Goal: Information Seeking & Learning: Find specific fact

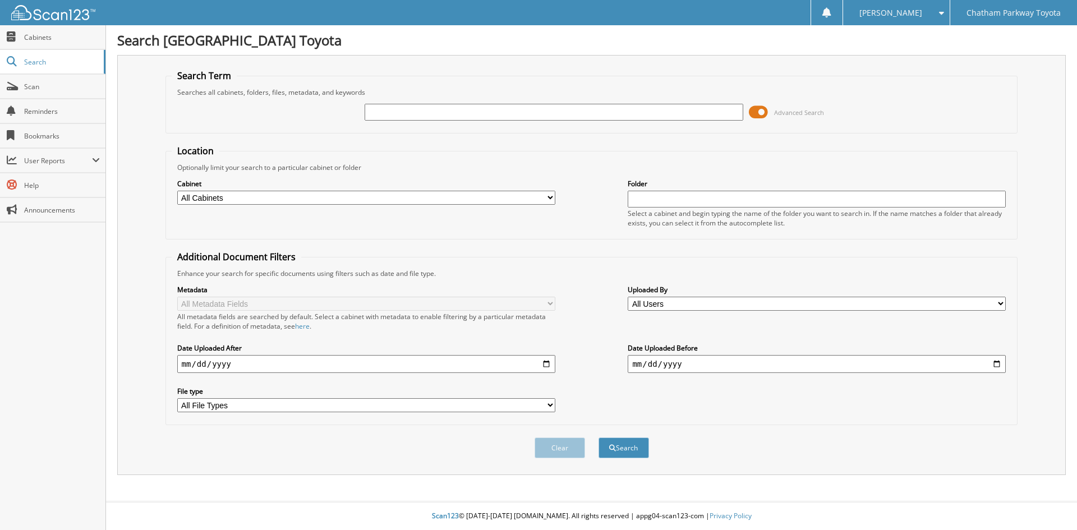
click at [376, 112] on input "text" at bounding box center [554, 112] width 378 height 17
type input "250926A"
click at [631, 451] on button "Search" at bounding box center [624, 448] width 50 height 21
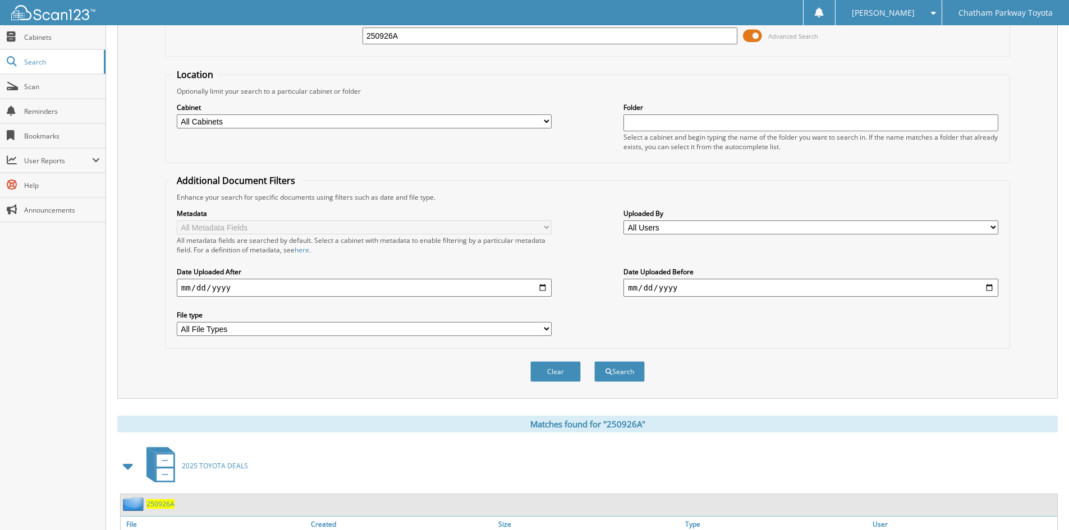
scroll to position [159, 0]
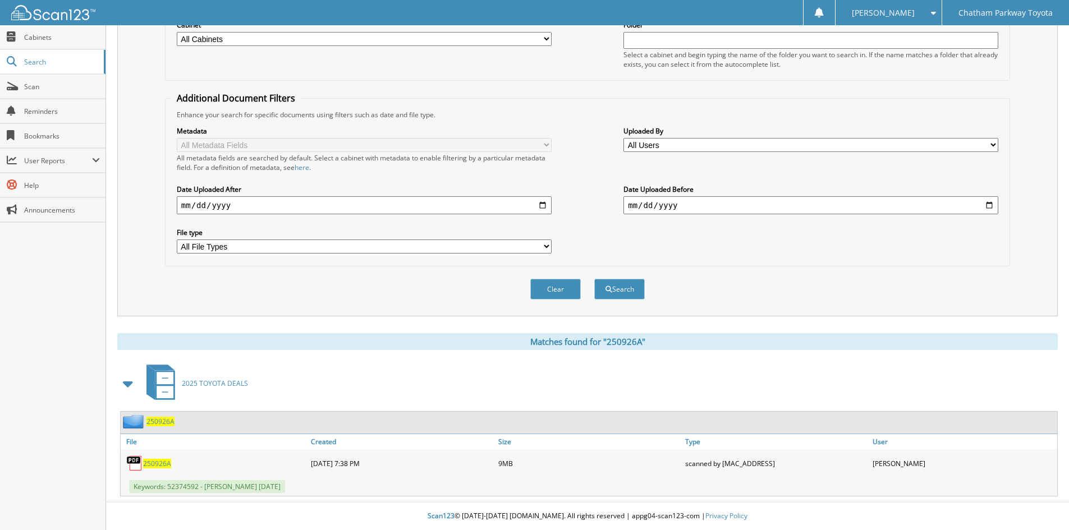
click at [156, 463] on span "250926A" at bounding box center [157, 464] width 28 height 10
